Goal: Task Accomplishment & Management: Manage account settings

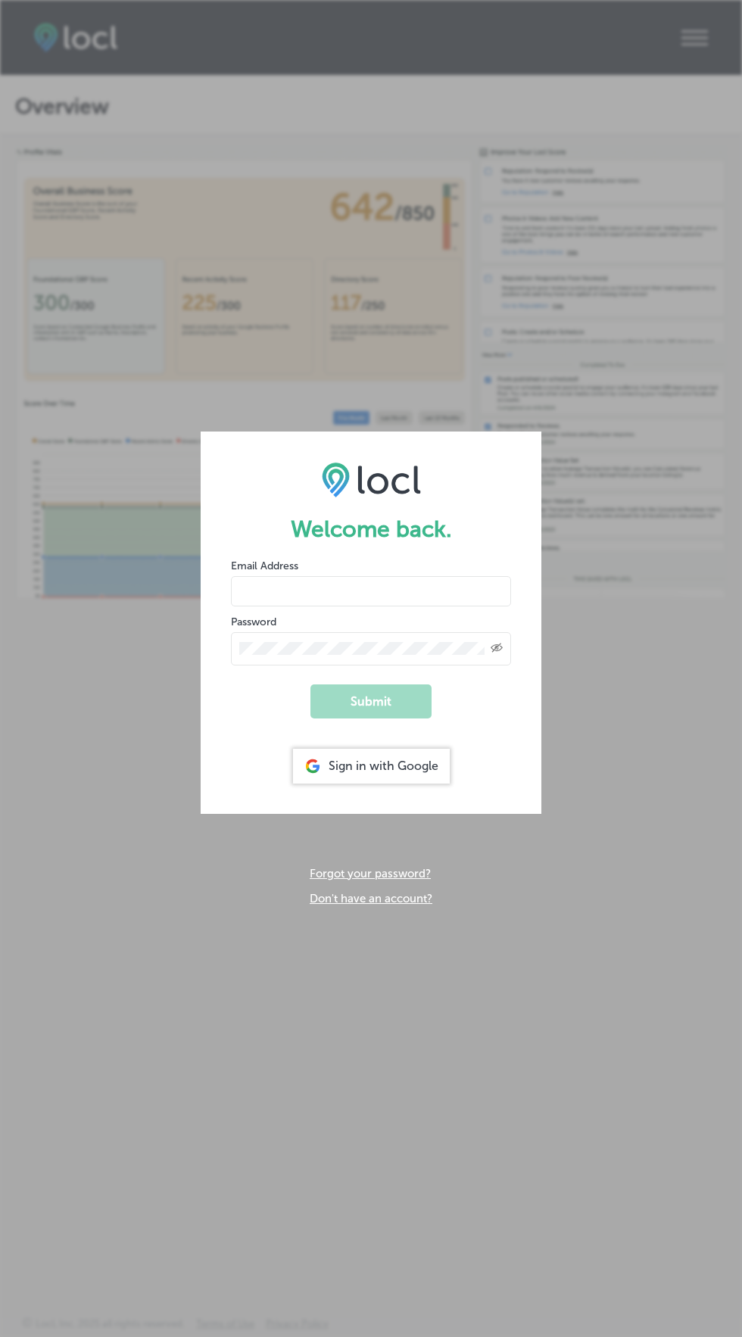
scroll to position [2, 0]
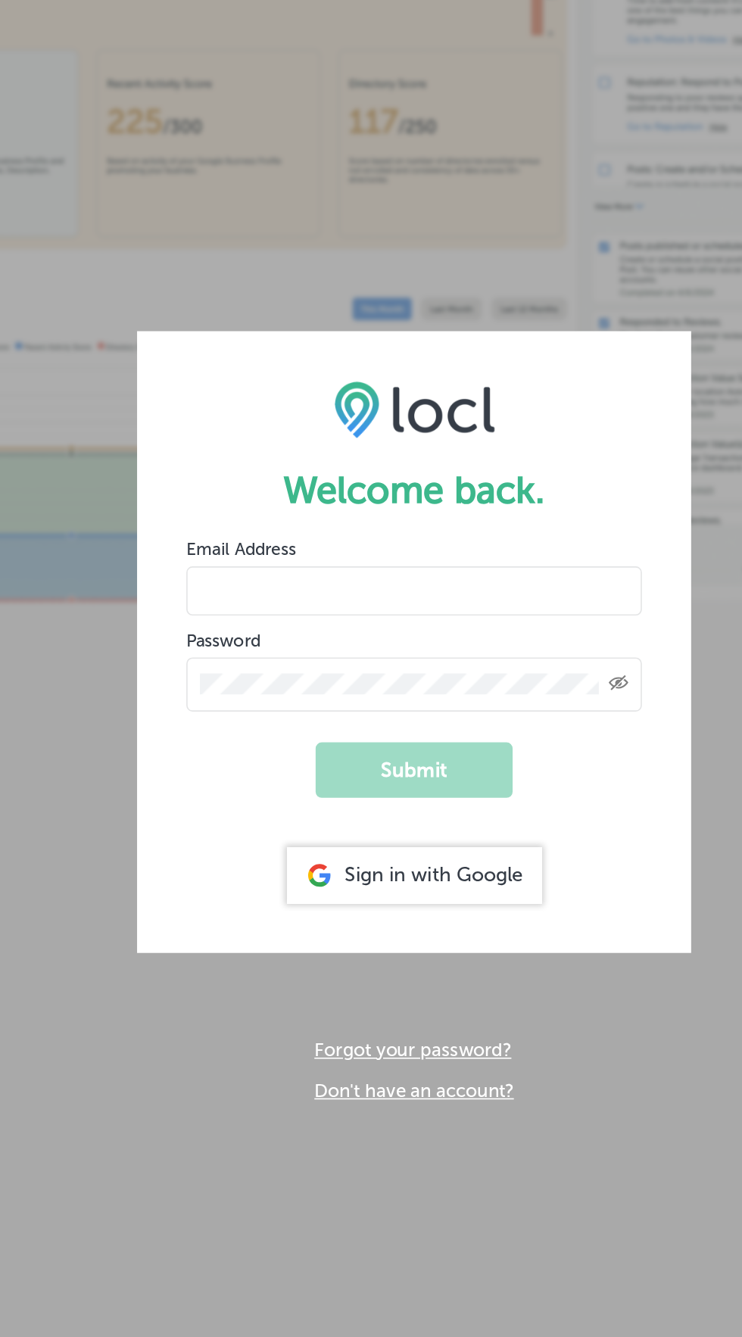
click at [441, 583] on input "email" at bounding box center [371, 591] width 280 height 30
type input "usama@esketchers.com"
click at [310, 684] on button "Submit" at bounding box center [370, 701] width 121 height 34
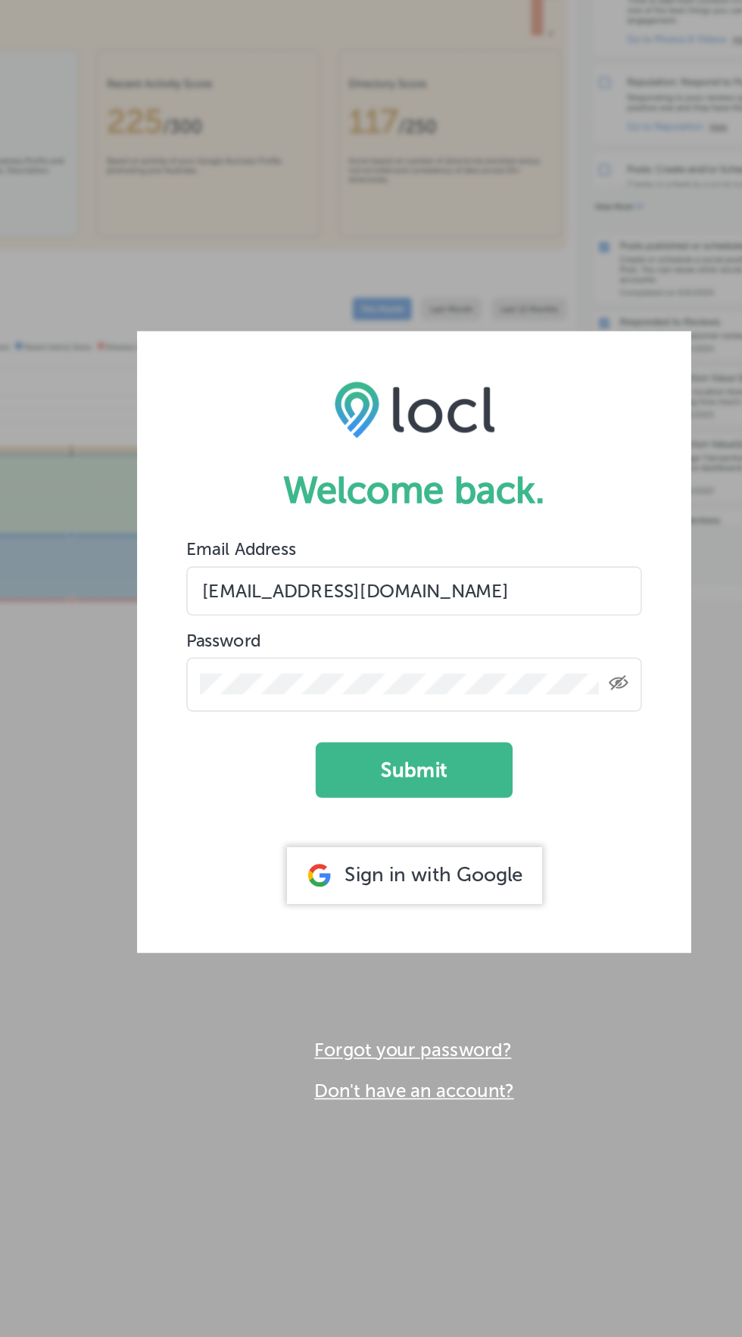
scroll to position [0, 0]
click at [409, 696] on button "Submit" at bounding box center [370, 701] width 121 height 34
